Goal: Task Accomplishment & Management: Use online tool/utility

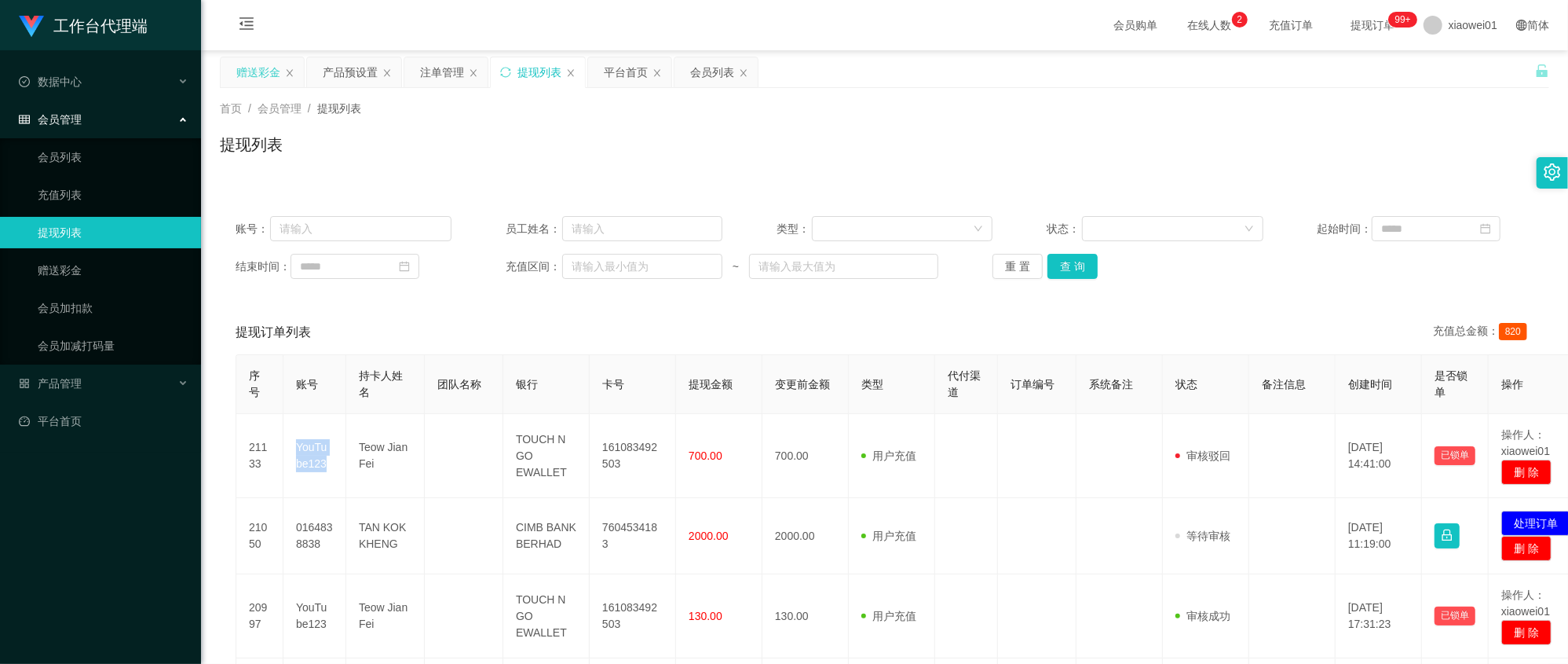
click at [256, 59] on div "赠送彩金" at bounding box center [258, 72] width 44 height 30
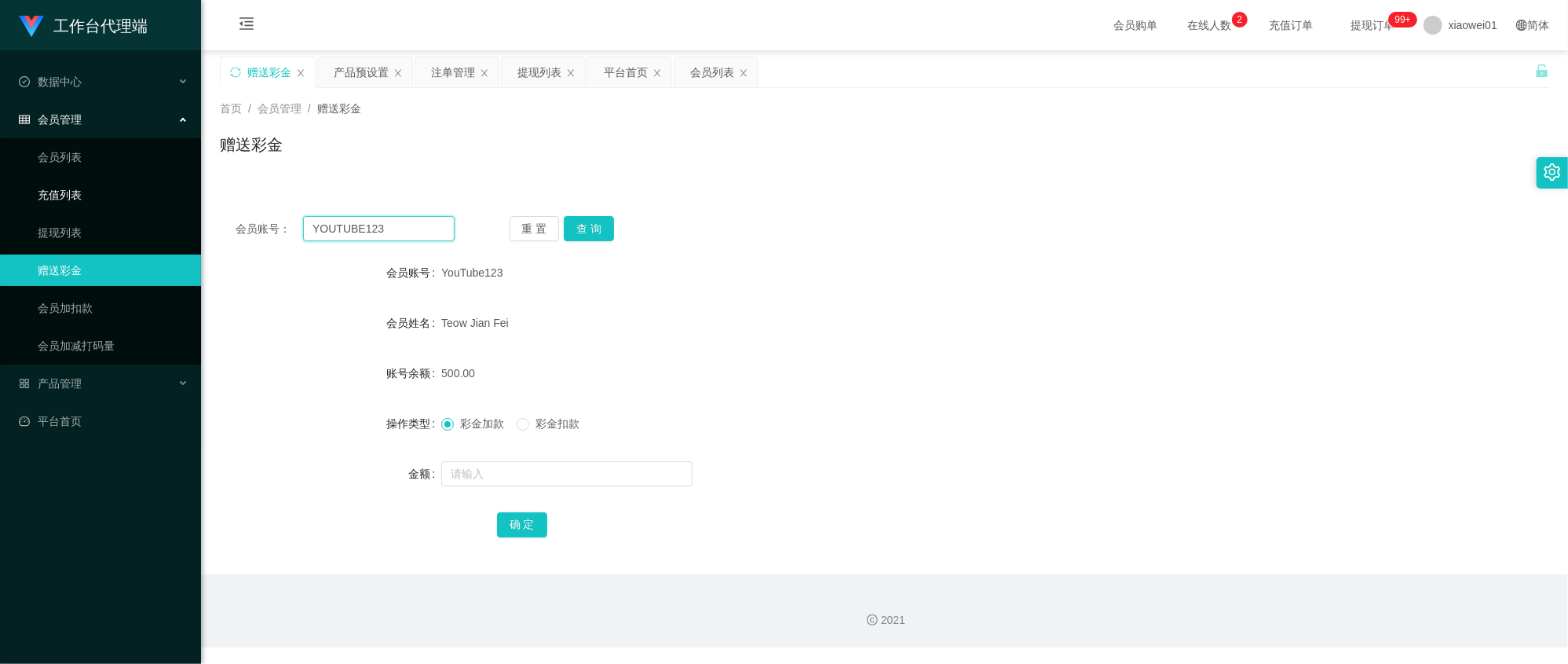
drag, startPoint x: 400, startPoint y: 233, endPoint x: 44, endPoint y: 183, distance: 359.5
click at [52, 184] on section "工作台代理端 数据中心 会员管理 会员列表 充值列表 提现列表 赠送彩金 会员加扣款 会员加减打码量 产品管理 平台首页 保存配置 重置配置 整体风格设置 主…" at bounding box center [784, 324] width 1568 height 647
click at [591, 232] on button "查 询" at bounding box center [589, 228] width 51 height 25
click at [520, 478] on input "text" at bounding box center [567, 473] width 252 height 25
type input "2000"
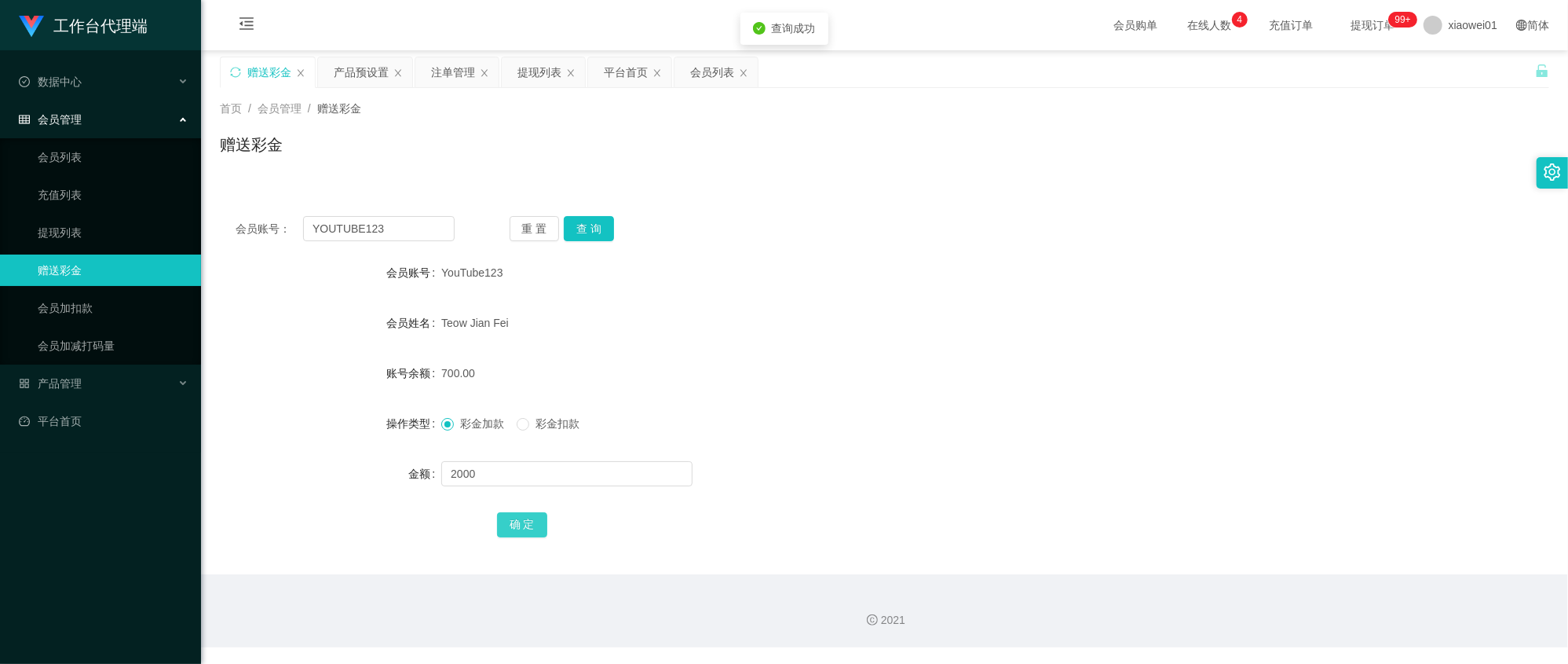
click at [525, 536] on button "确 定" at bounding box center [522, 525] width 51 height 25
click at [1011, 297] on form "会员账号 YouTube123 会员姓名 [PERSON_NAME] 账号余额 2700.00 操作类型 彩金加款 彩金扣款 金额 确 定" at bounding box center [885, 398] width 1330 height 283
click at [608, 229] on button "查 询" at bounding box center [589, 228] width 51 height 25
drag, startPoint x: 435, startPoint y: 230, endPoint x: 91, endPoint y: 211, distance: 344.5
click at [91, 211] on section "工作台代理端 数据中心 会员管理 会员列表 充值列表 提现列表 赠送彩金 会员加扣款 会员加减打码量 产品管理 平台首页 保存配置 重置配置 整体风格设置 主…" at bounding box center [784, 324] width 1568 height 647
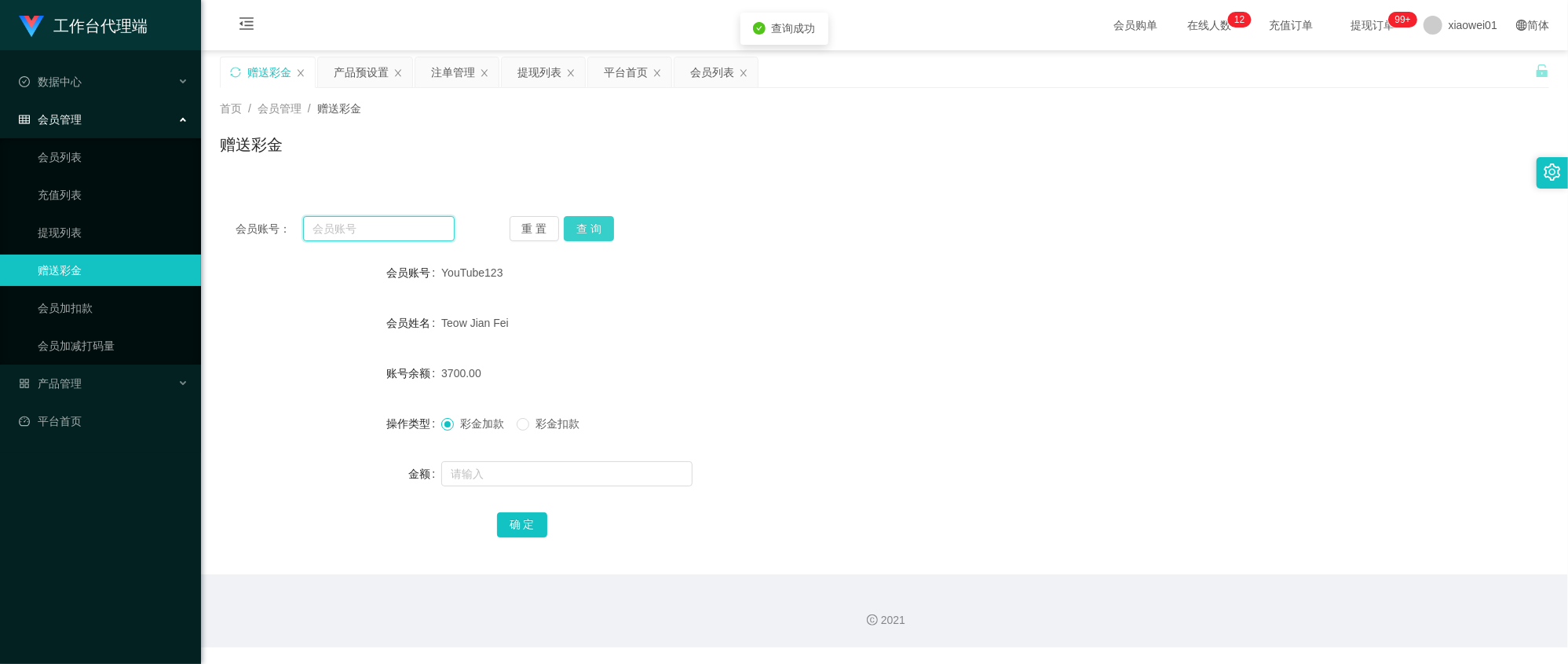
type input "="
click at [597, 227] on button "查 询" at bounding box center [589, 228] width 51 height 25
click at [393, 161] on div "赠送彩金" at bounding box center [885, 151] width 1330 height 36
click at [612, 69] on div "平台首页" at bounding box center [625, 72] width 44 height 30
